Goal: Information Seeking & Learning: Understand process/instructions

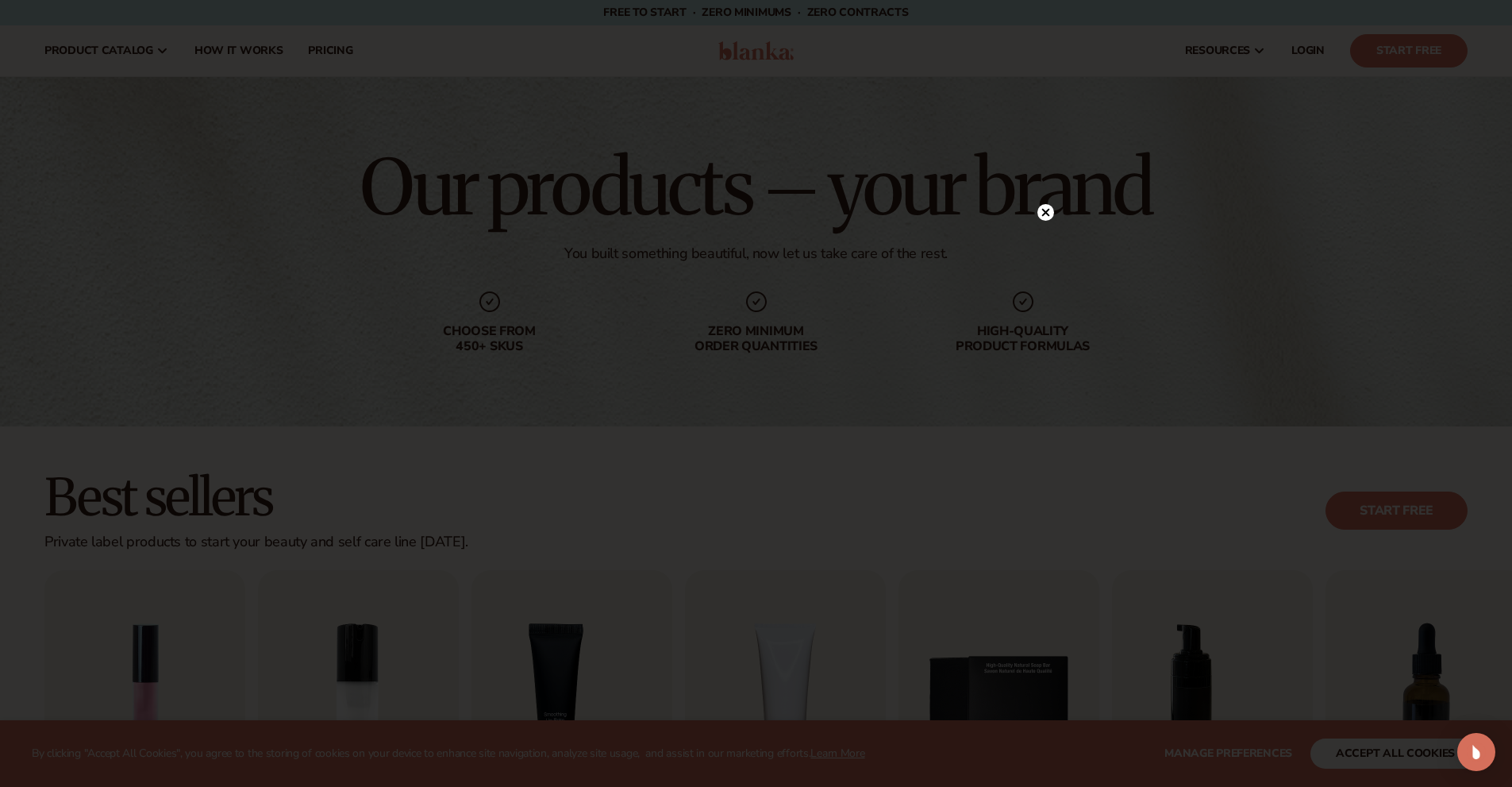
click at [1043, 218] on circle at bounding box center [1046, 213] width 17 height 17
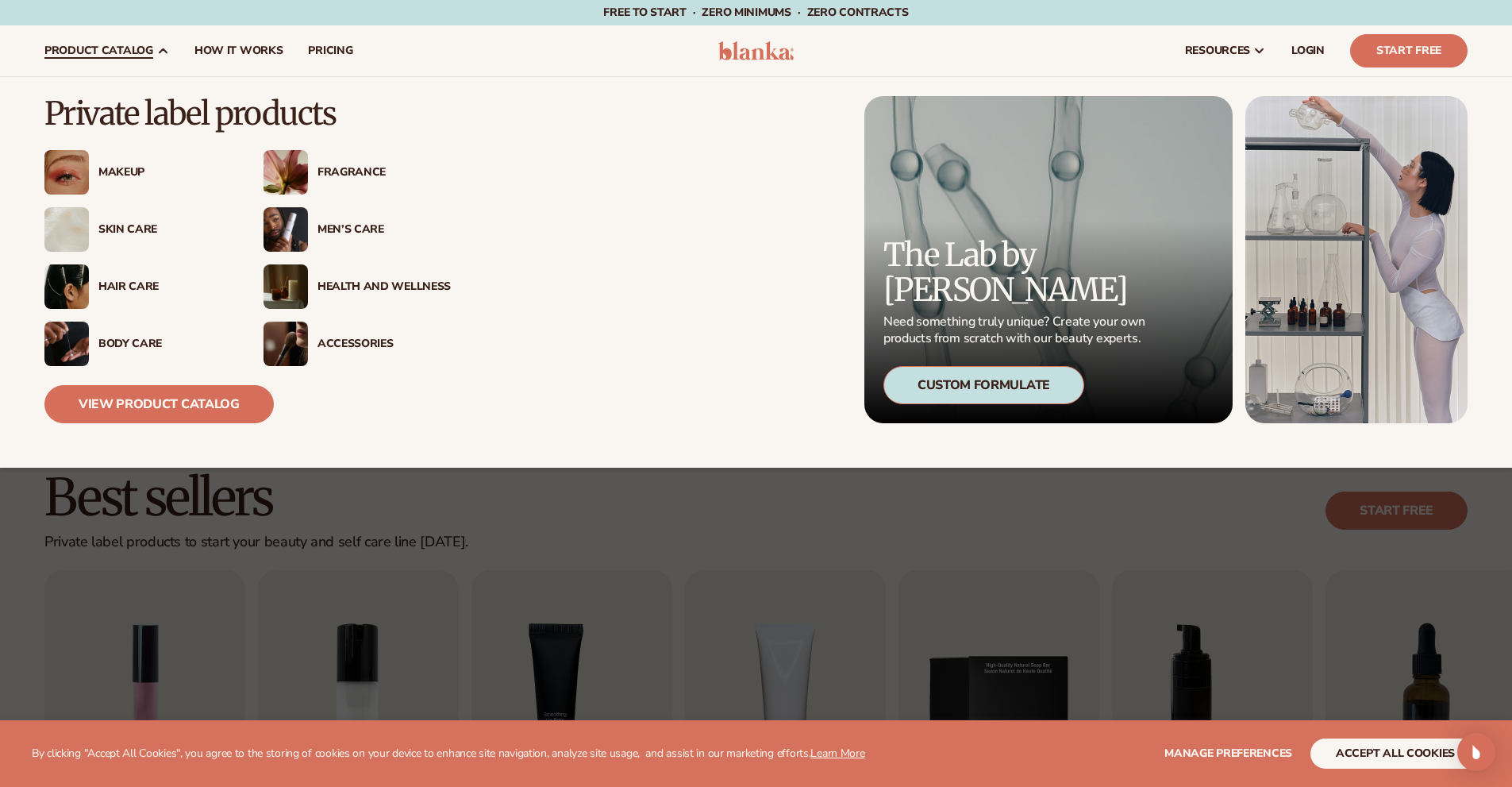
click at [133, 170] on div "Makeup" at bounding box center [165, 172] width 133 height 13
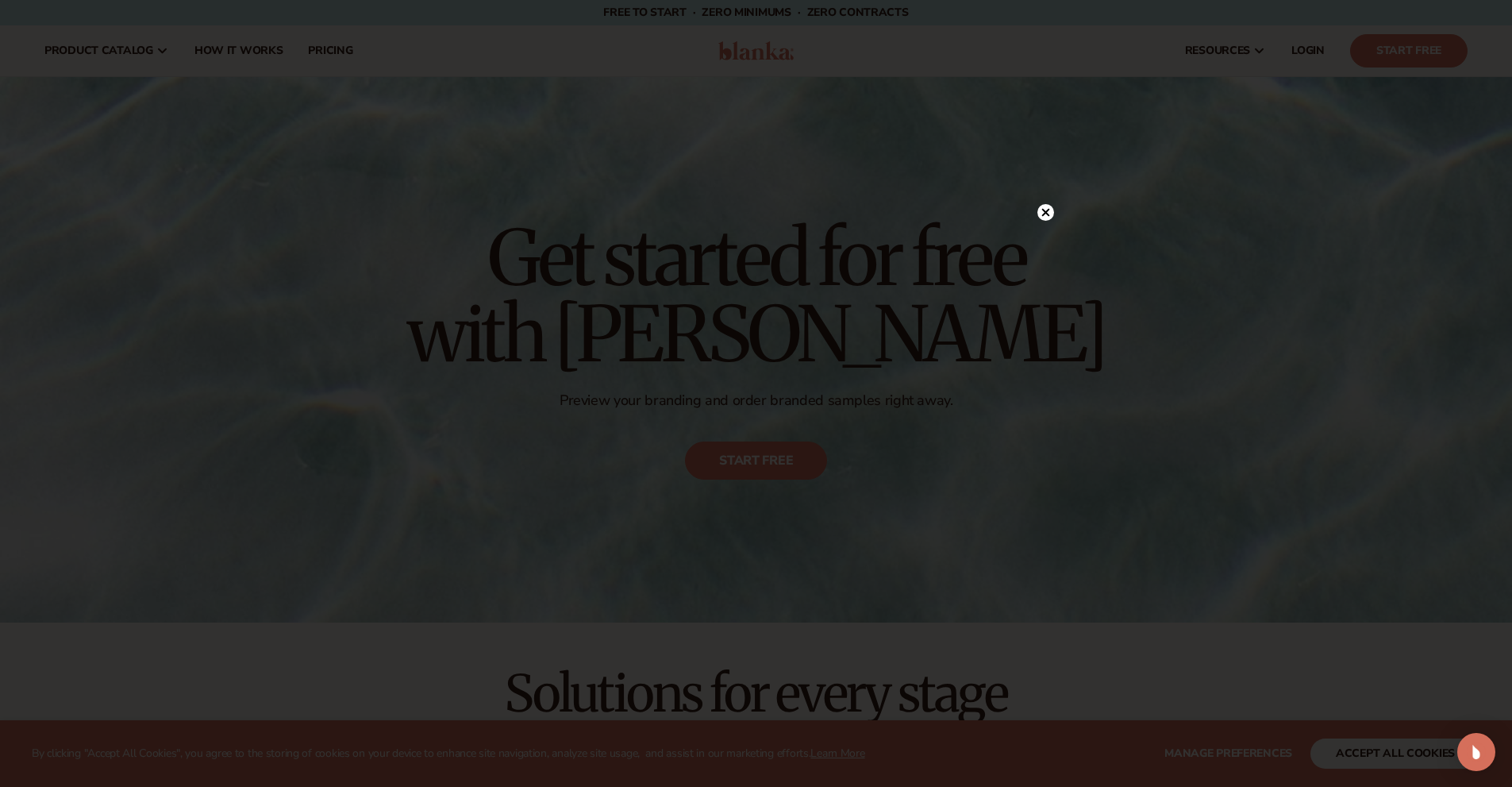
click at [1051, 206] on circle at bounding box center [1046, 213] width 17 height 17
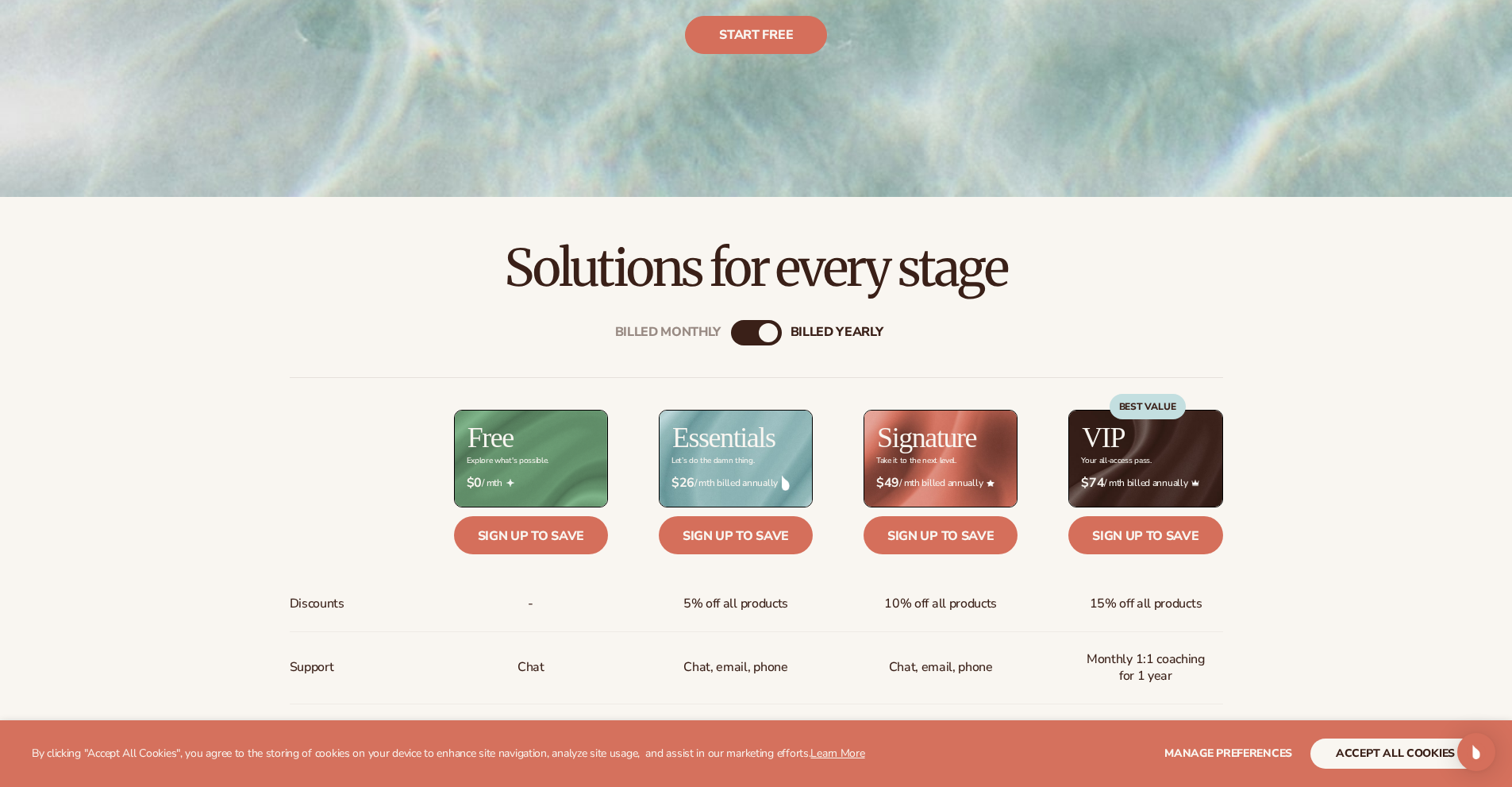
scroll to position [477, 0]
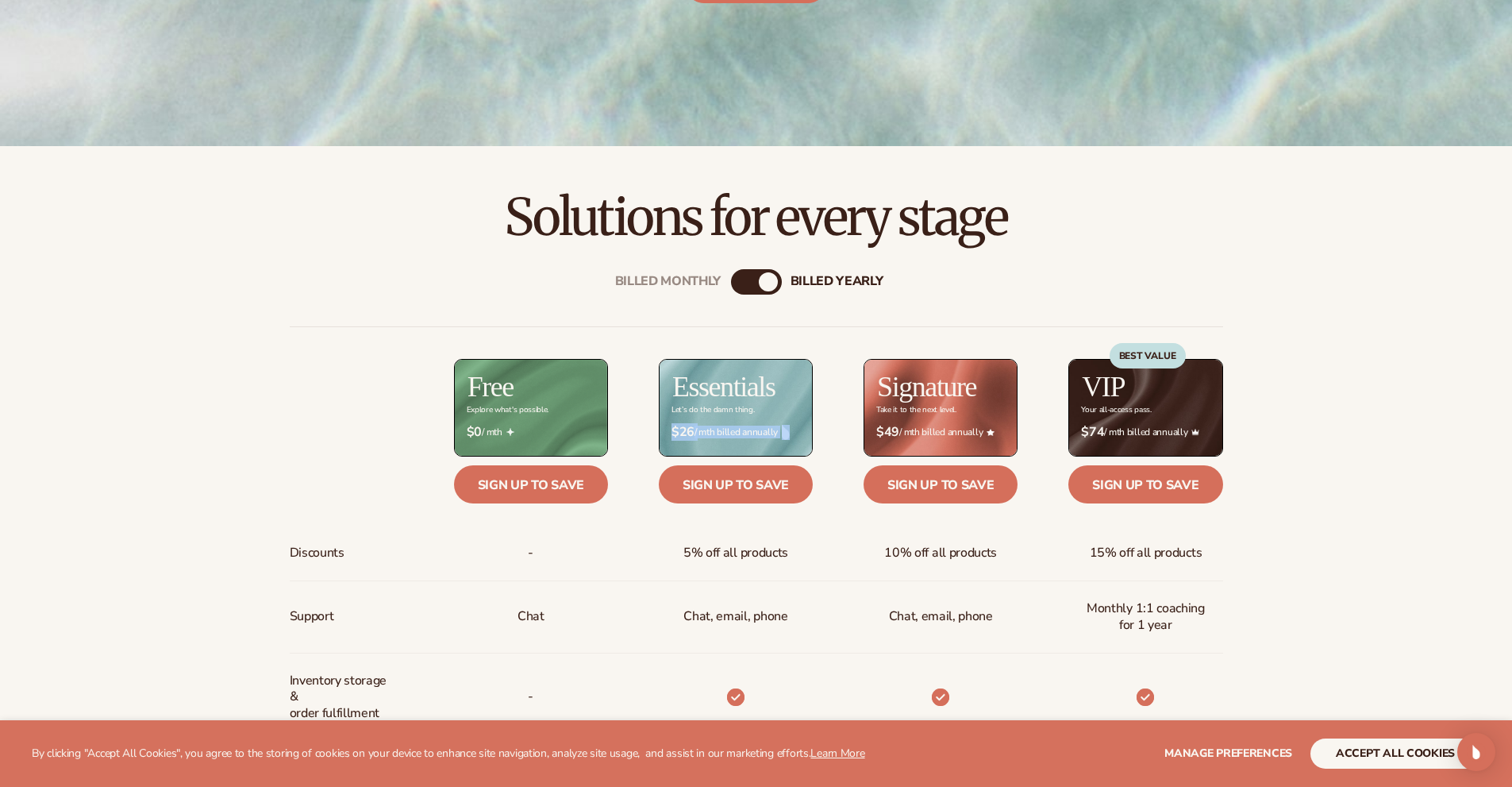
drag, startPoint x: 789, startPoint y: 436, endPoint x: 659, endPoint y: 440, distance: 130.1
click at [659, 440] on div "$ $26 / mth billed annually" at bounding box center [736, 432] width 154 height 41
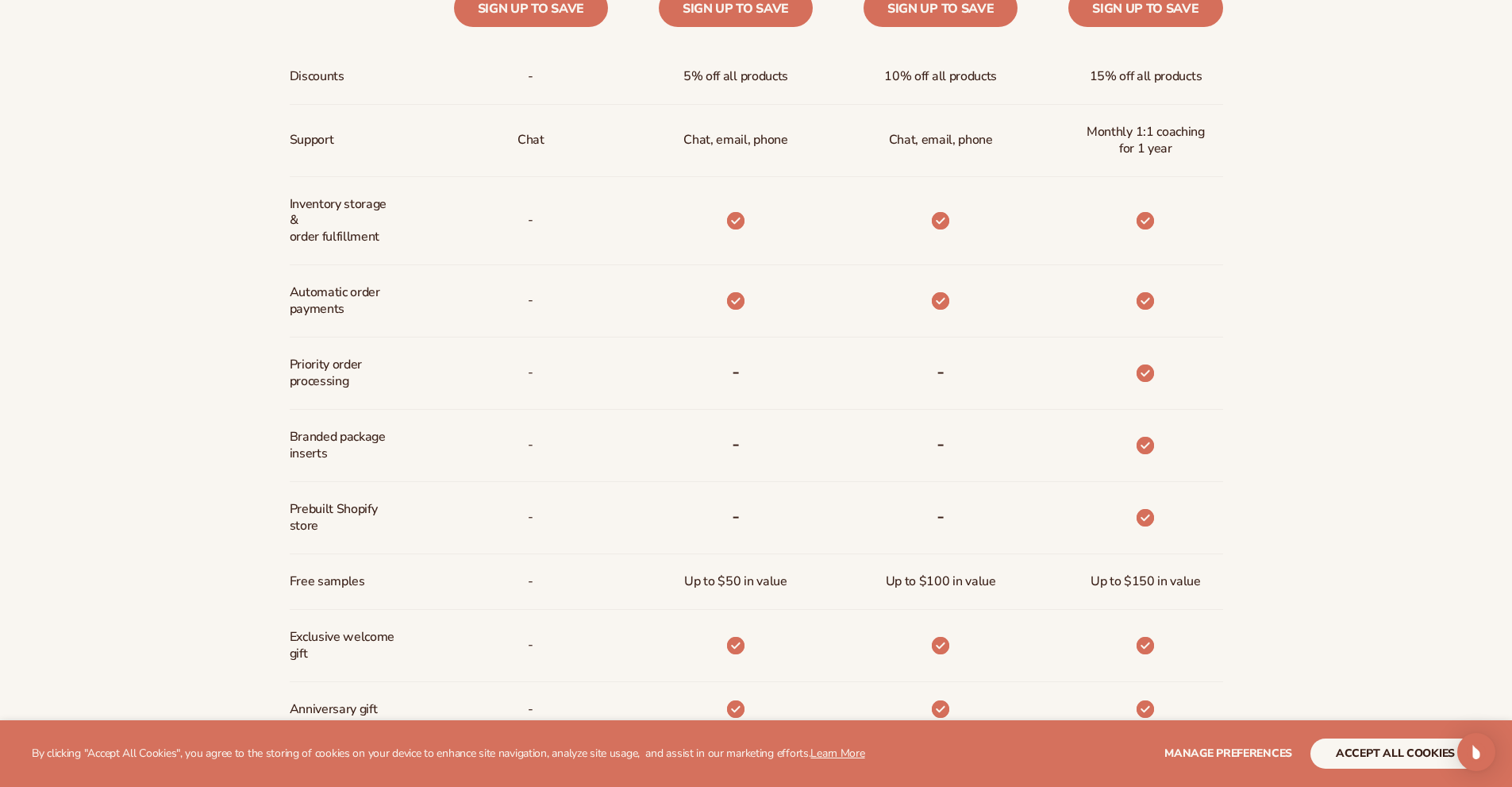
scroll to position [1191, 0]
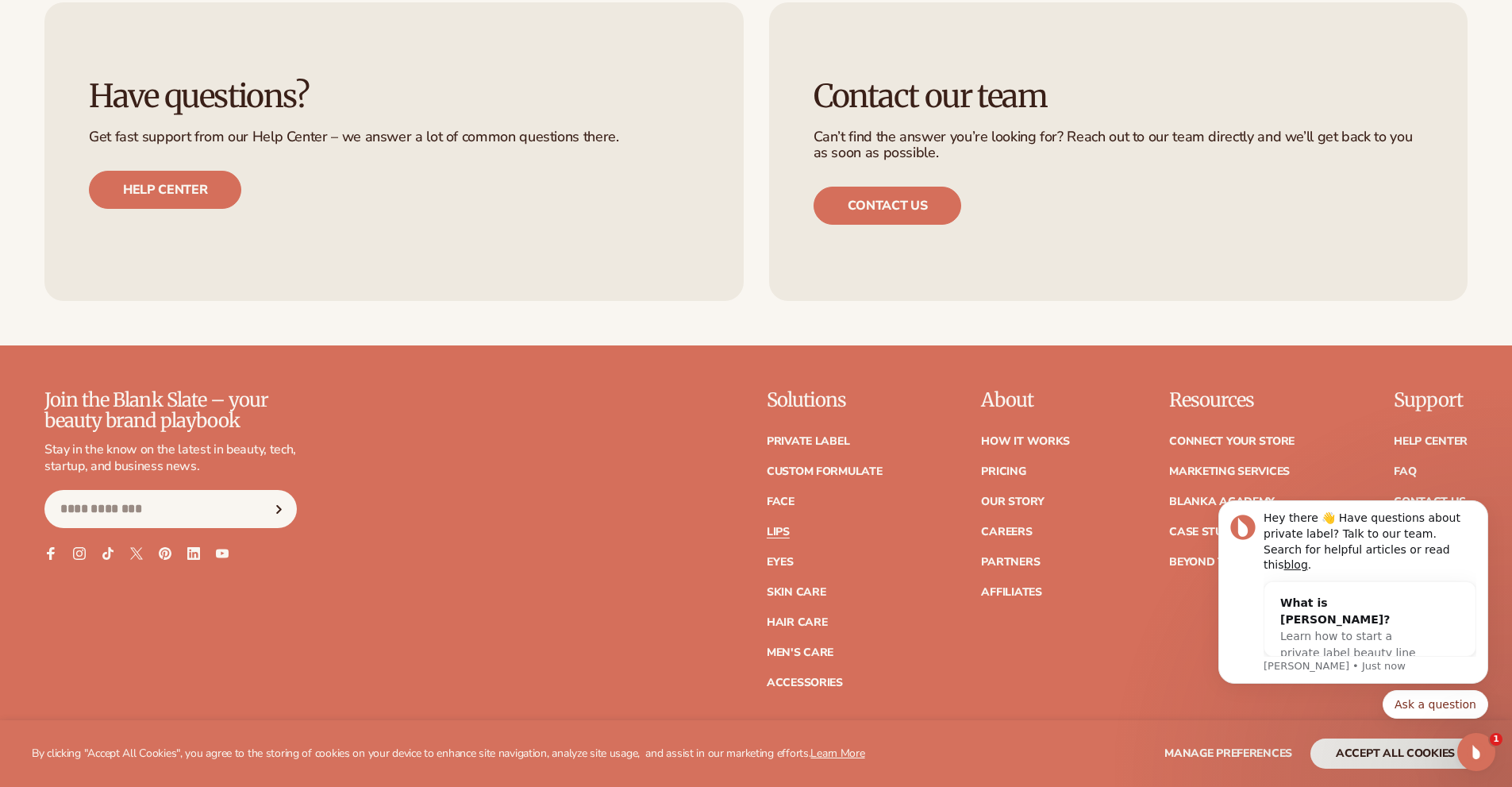
click at [783, 532] on link "Lips" at bounding box center [778, 533] width 23 height 11
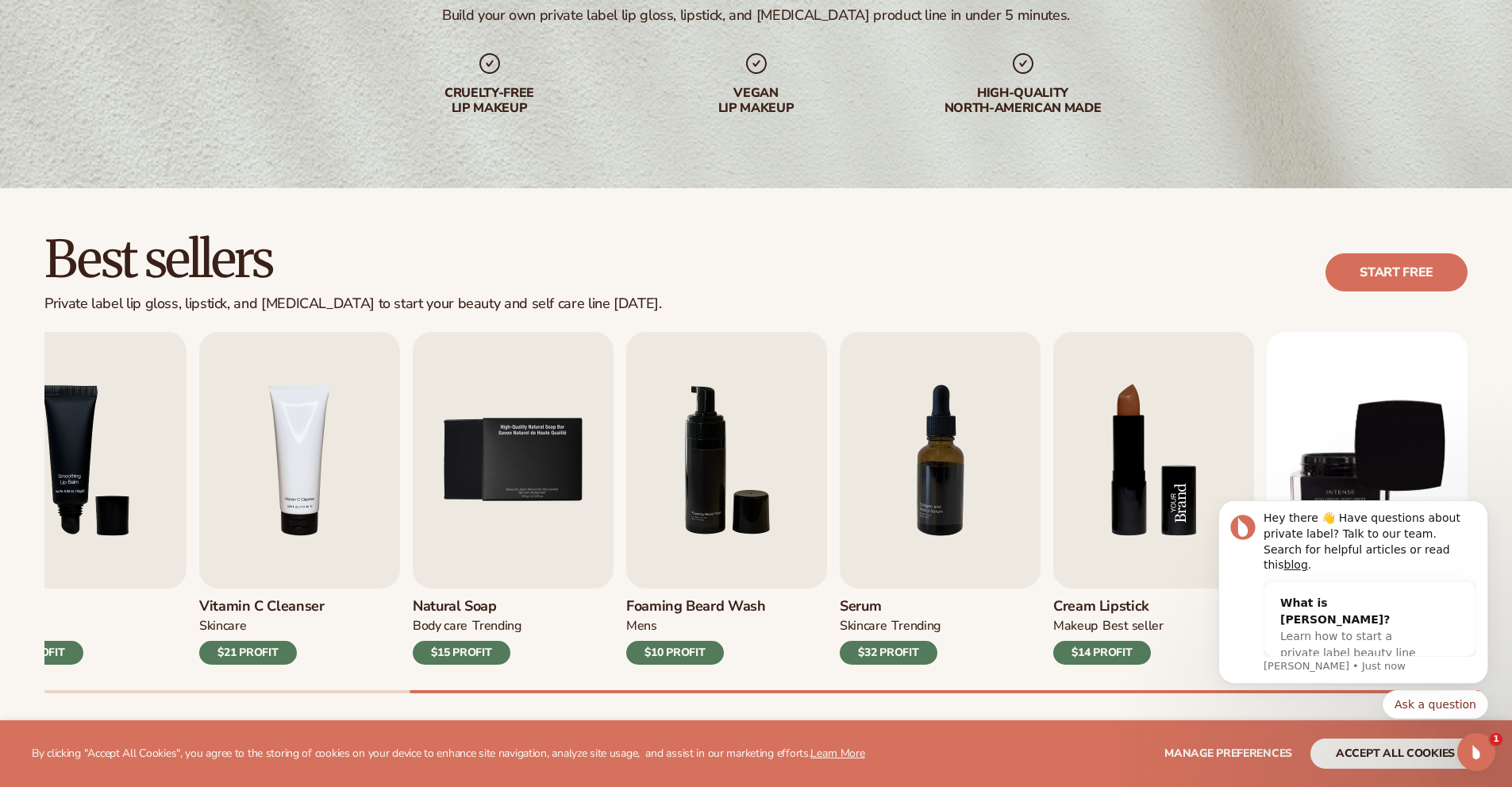
click at [1153, 514] on img "8 / 9" at bounding box center [1154, 460] width 200 height 256
click at [1480, 510] on icon "Dismiss notification" at bounding box center [1484, 505] width 9 height 9
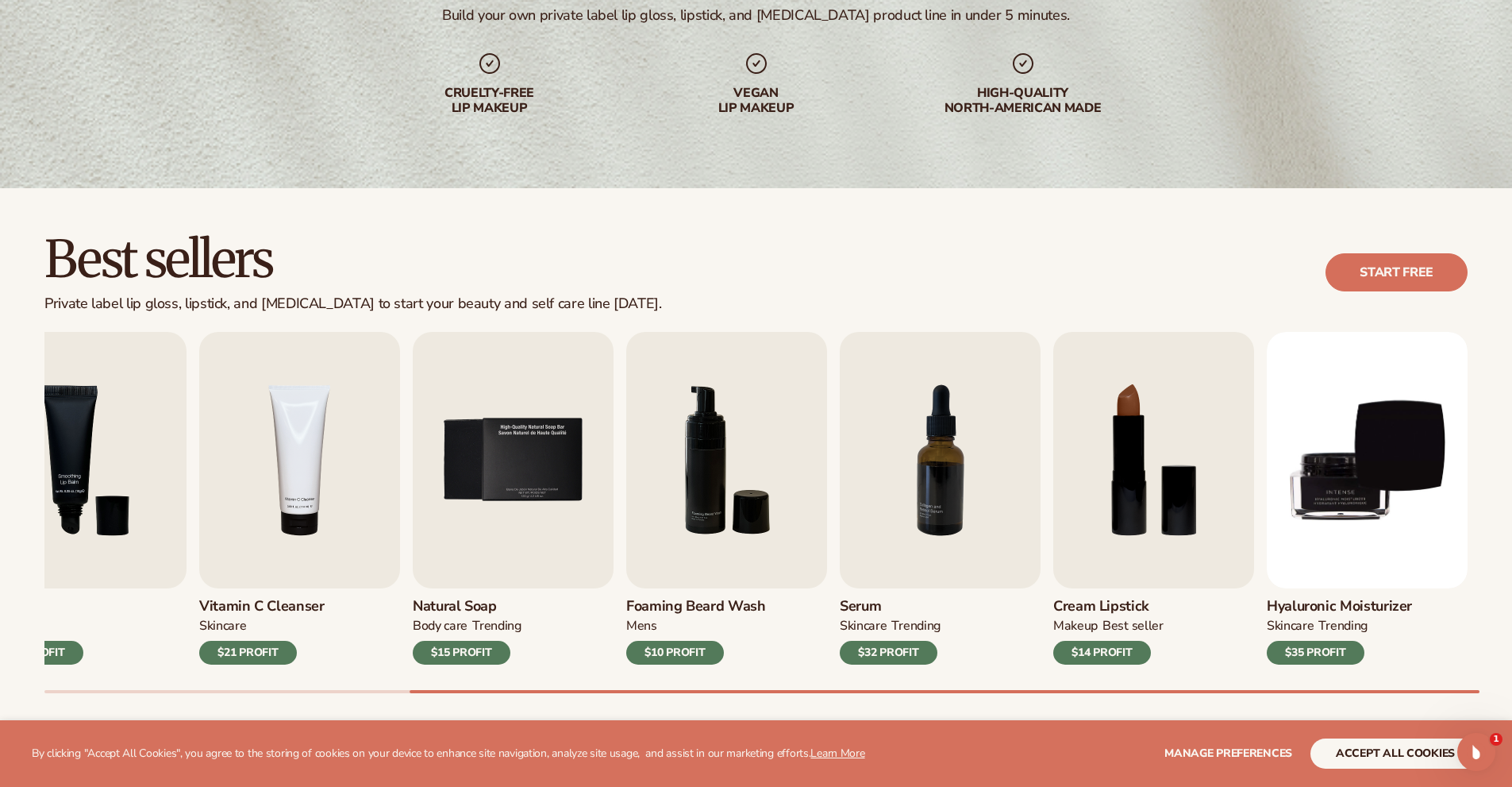
click at [1189, 606] on div "Cream Lipstick MAKEUP BEST SELLER $14 PROFIT" at bounding box center [1154, 626] width 200 height 77
click at [1120, 636] on div "MAKEUP BEST SELLER" at bounding box center [1108, 629] width 111 height 23
click at [1120, 644] on div "$14 PROFIT" at bounding box center [1102, 652] width 97 height 24
click at [1115, 648] on div "$14 PROFIT" at bounding box center [1102, 652] width 97 height 24
click at [1135, 480] on img "8 / 9" at bounding box center [1154, 460] width 200 height 256
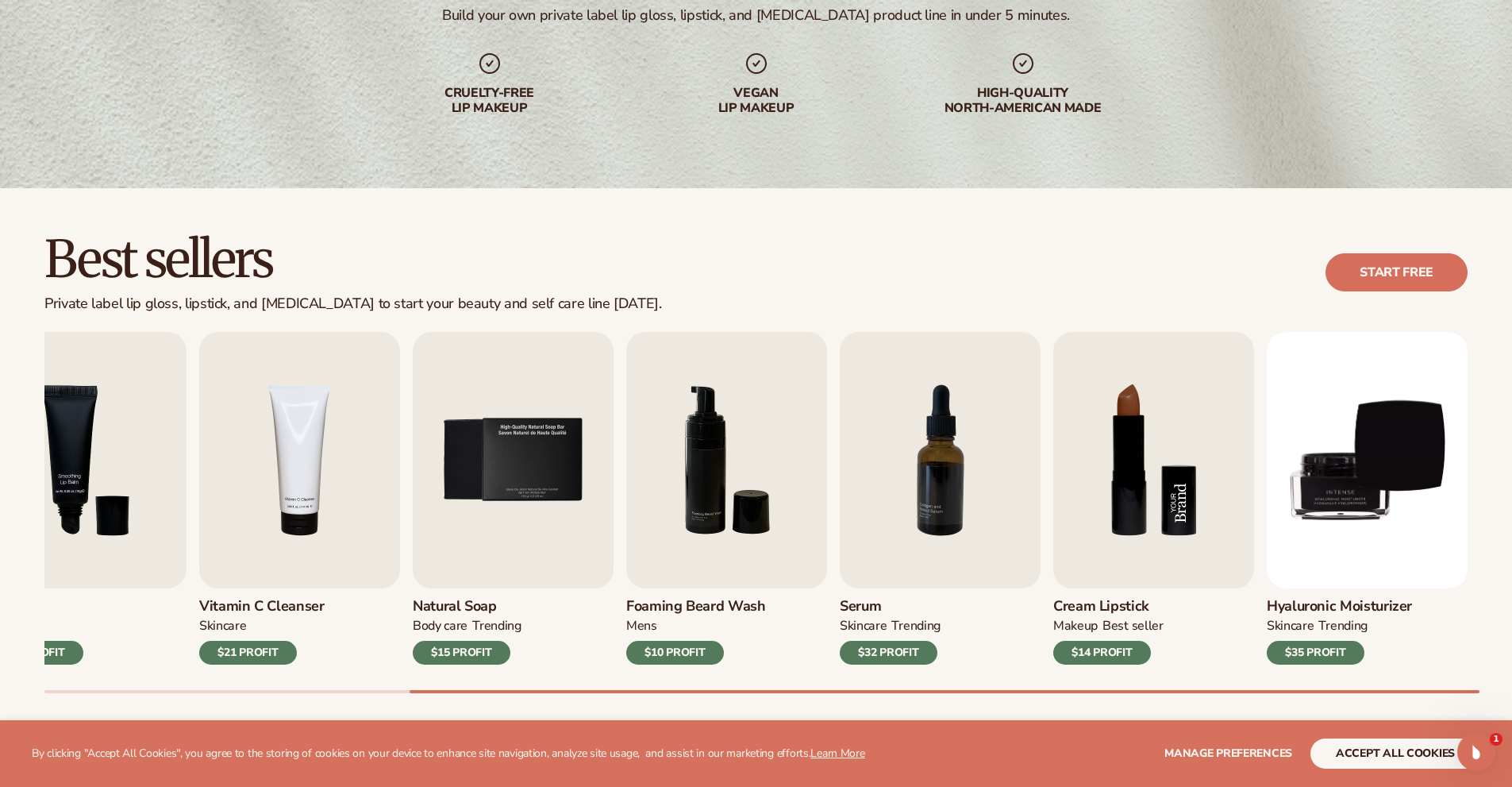
click at [1120, 366] on img "8 / 9" at bounding box center [1154, 460] width 200 height 256
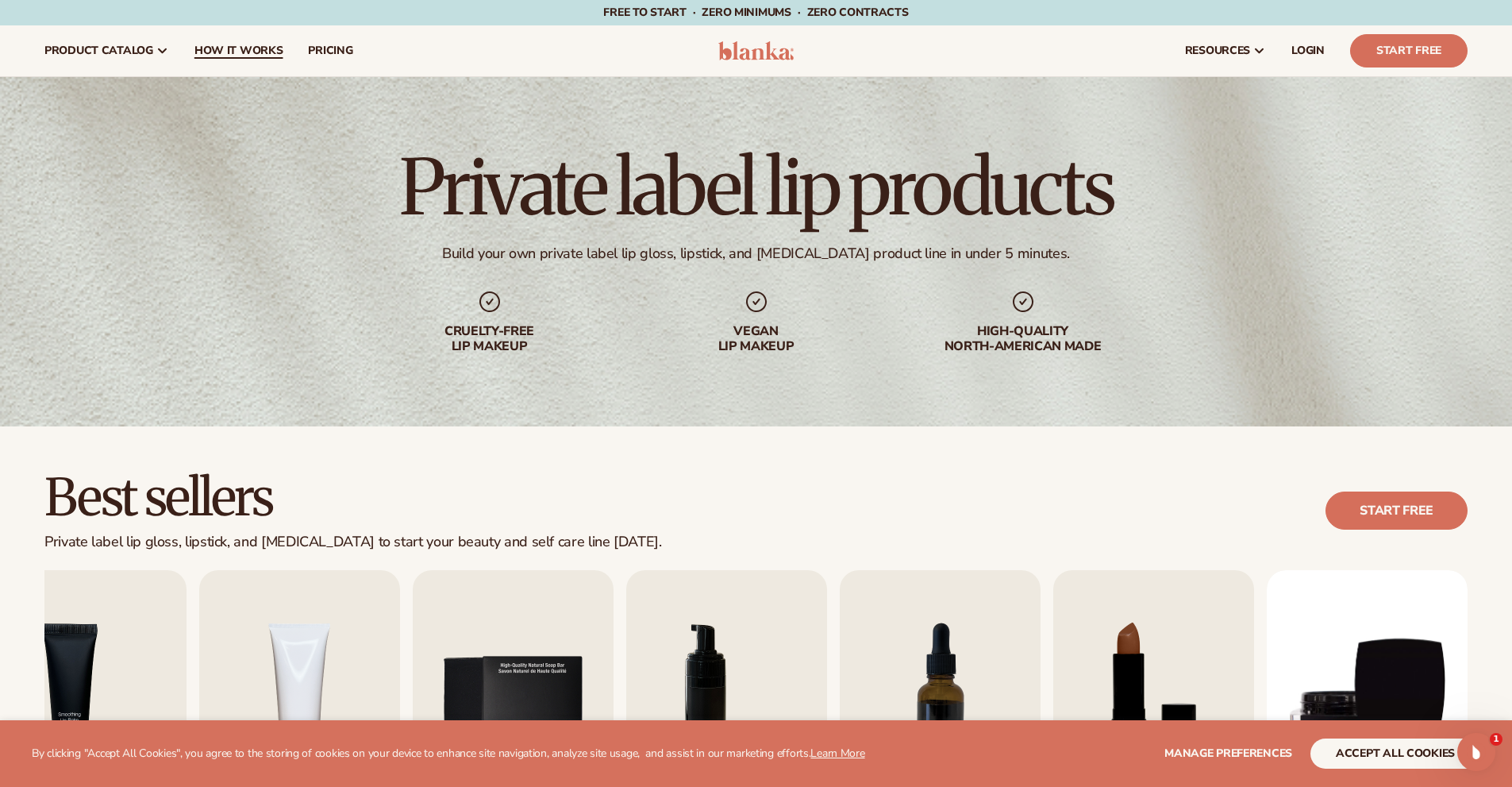
click at [255, 44] on span "How It Works" at bounding box center [239, 50] width 89 height 12
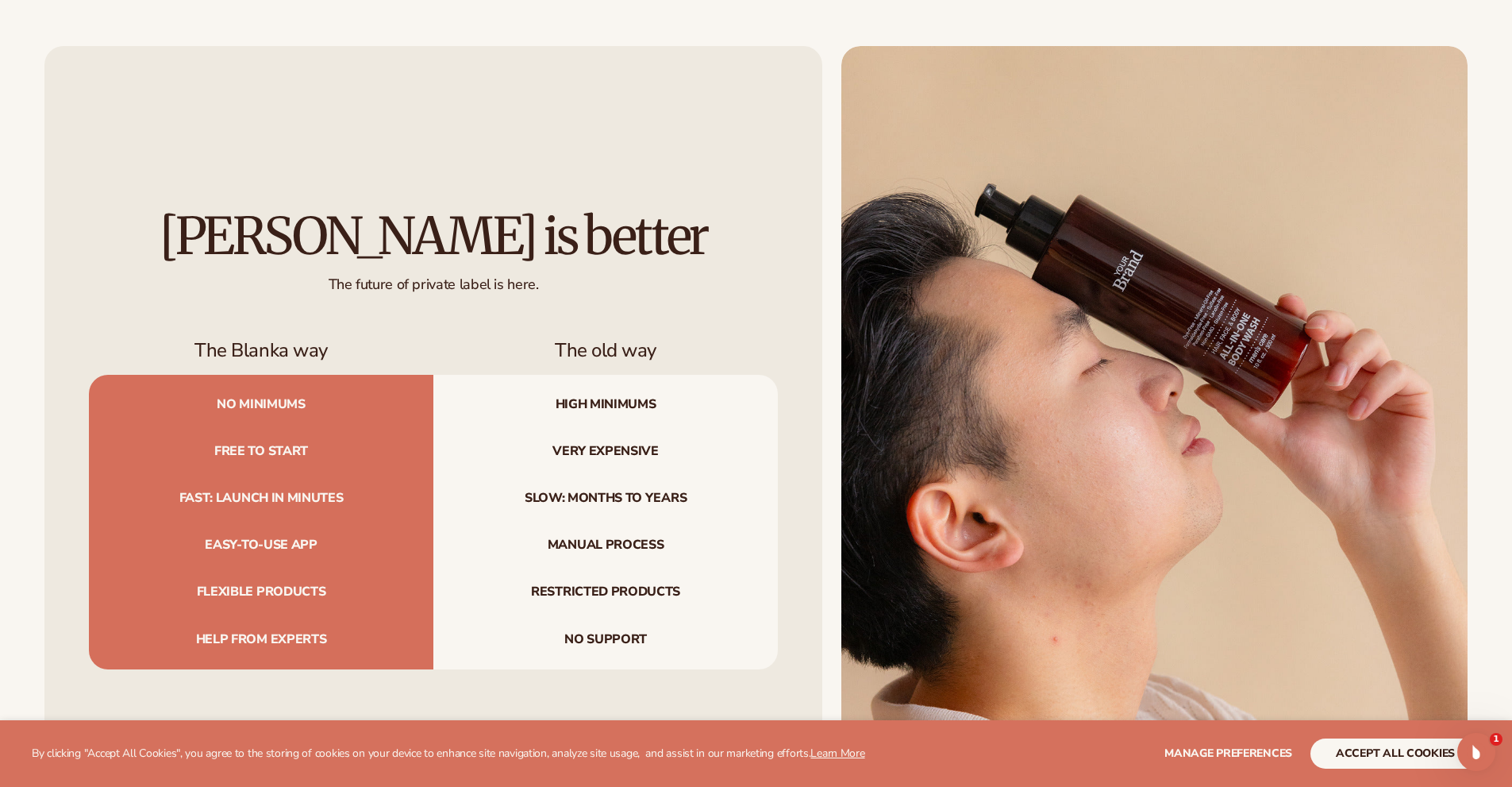
scroll to position [1747, 0]
drag, startPoint x: 210, startPoint y: 404, endPoint x: 243, endPoint y: 404, distance: 33.0
click at [243, 404] on span "No minimums" at bounding box center [261, 400] width 344 height 53
drag, startPoint x: 184, startPoint y: 432, endPoint x: 320, endPoint y: 460, distance: 138.9
click at [328, 457] on span "Free to start" at bounding box center [261, 451] width 344 height 47
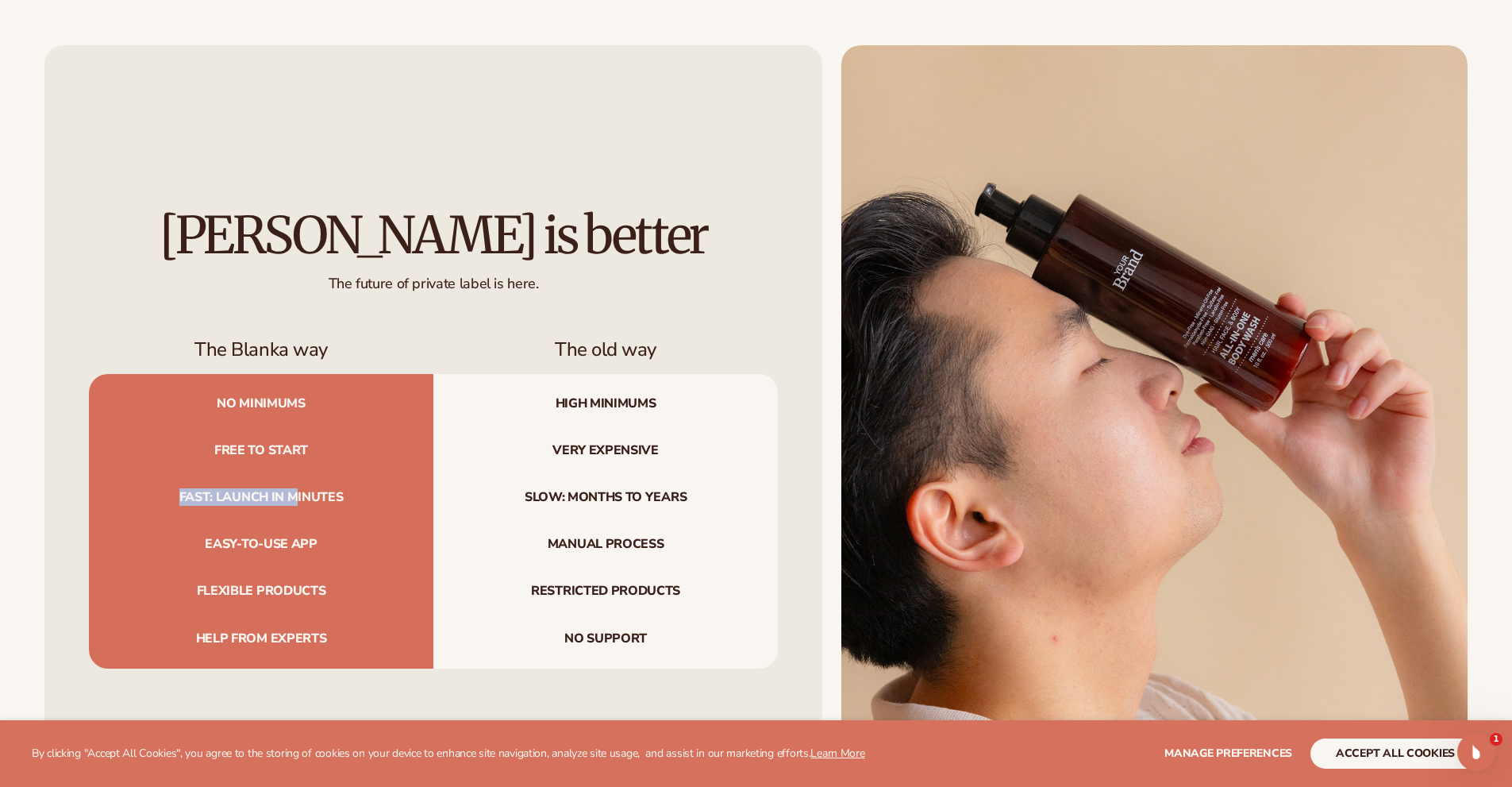
drag, startPoint x: 163, startPoint y: 483, endPoint x: 296, endPoint y: 497, distance: 133.7
click at [296, 497] on span "Fast: launch in minutes" at bounding box center [261, 498] width 344 height 47
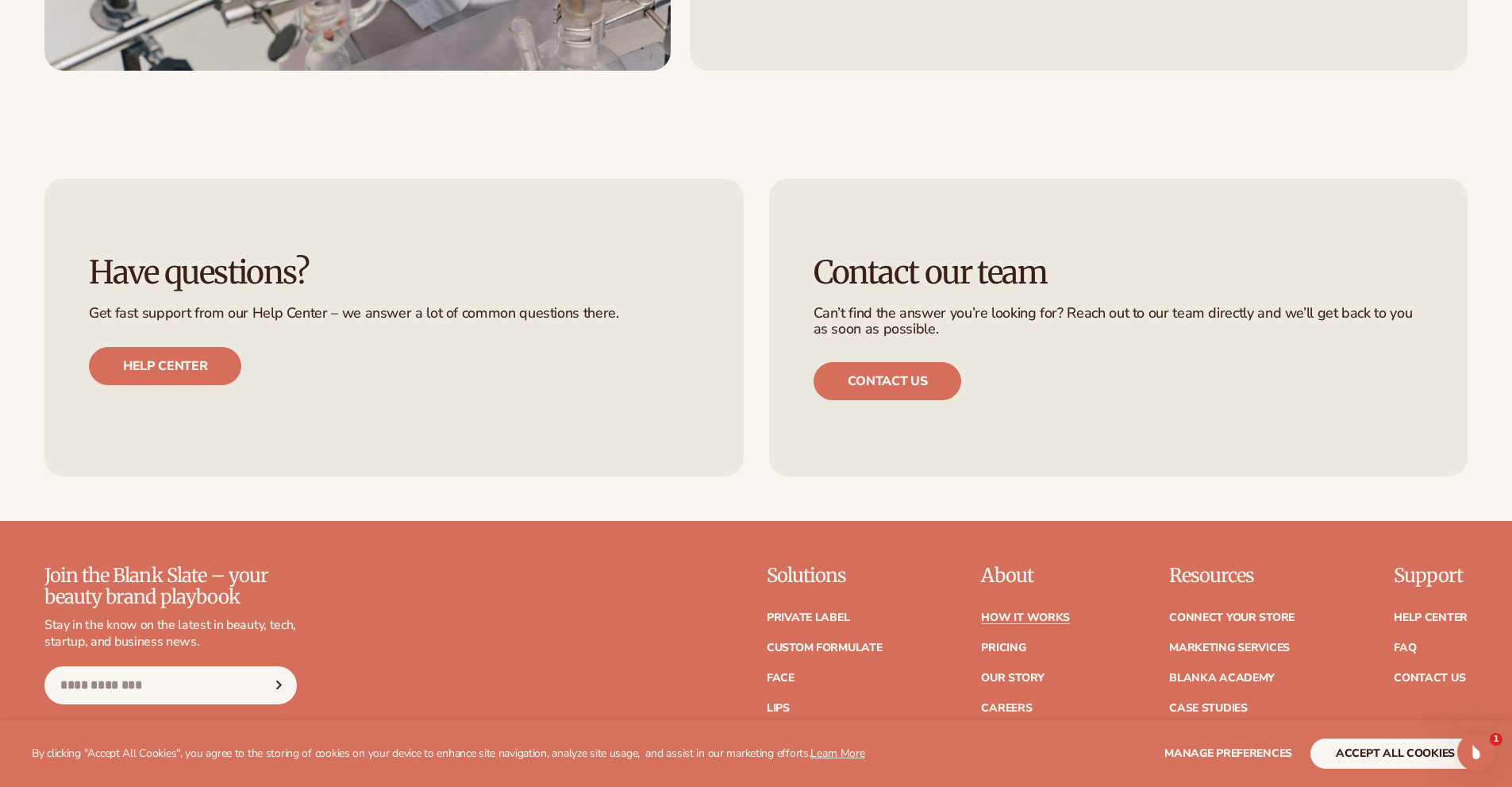
scroll to position [3732, 0]
